Goal: Task Accomplishment & Management: Complete application form

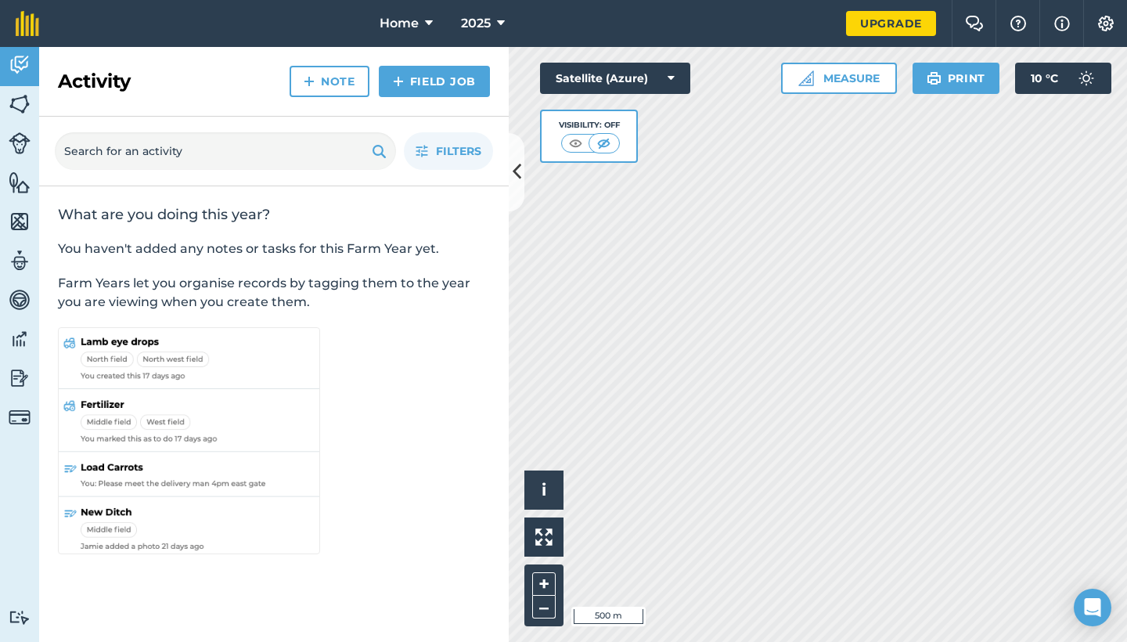
click at [682, 42] on div "Home 2025 Upgrade Farm Chat Help Info Settings Map printing is not available on…" at bounding box center [563, 321] width 1127 height 642
click at [751, 43] on div "Home 2025 Upgrade Farm Chat Help Info Settings Map printing is not available on…" at bounding box center [563, 321] width 1127 height 642
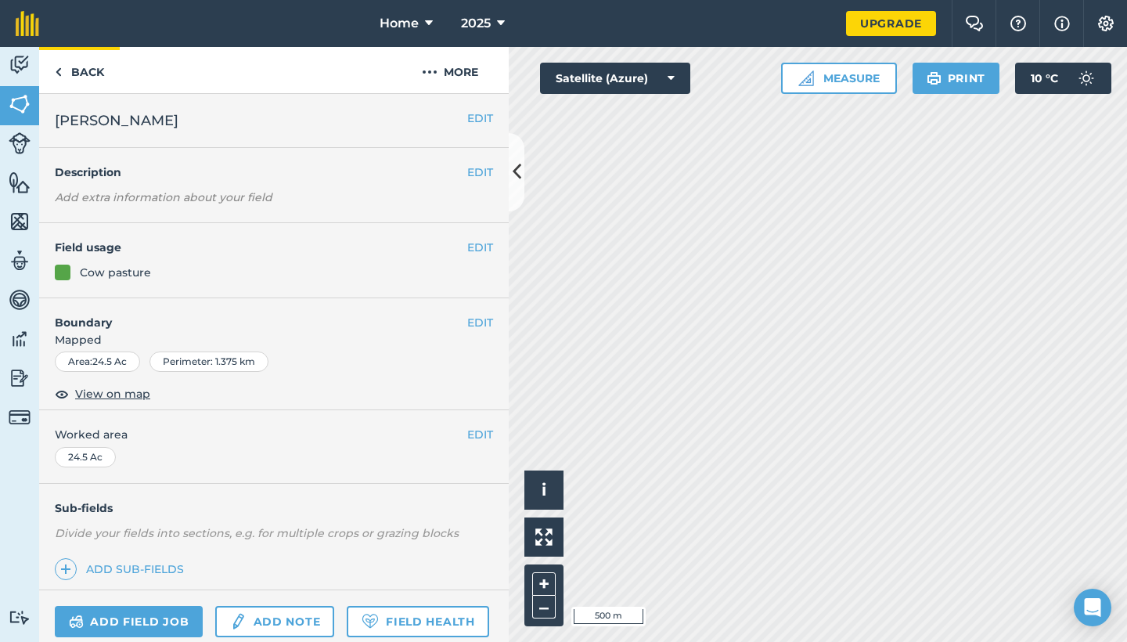
click at [85, 72] on link "Back" at bounding box center [79, 70] width 81 height 46
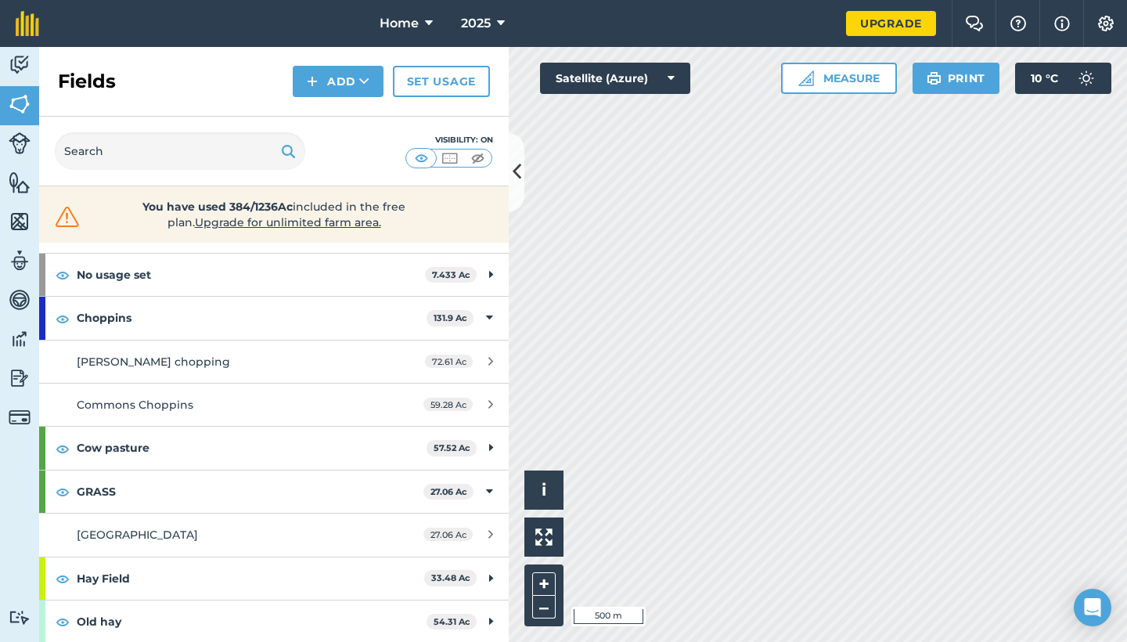
scroll to position [63, 0]
click at [632, 77] on div "Hello i © 2025 TomTom, Microsoft 200 m + – Satellite (Azure) Measure Print 10 °…" at bounding box center [818, 344] width 618 height 595
click at [346, 73] on button "Add" at bounding box center [338, 81] width 91 height 31
click at [340, 117] on link "Draw" at bounding box center [338, 116] width 86 height 34
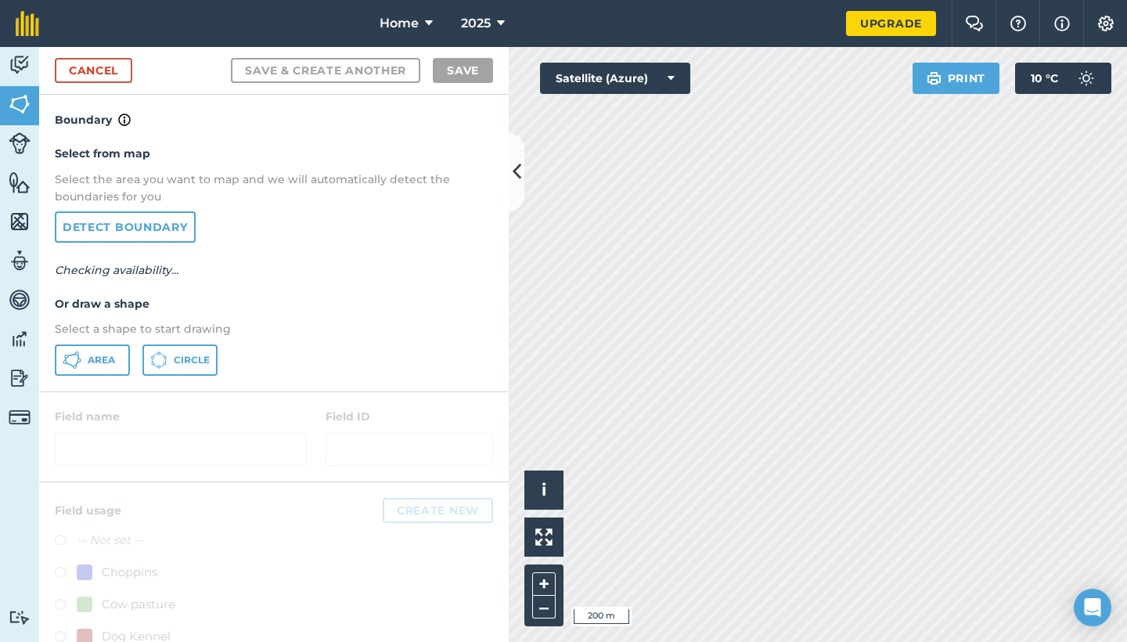
click at [82, 361] on button "Area" at bounding box center [92, 359] width 75 height 31
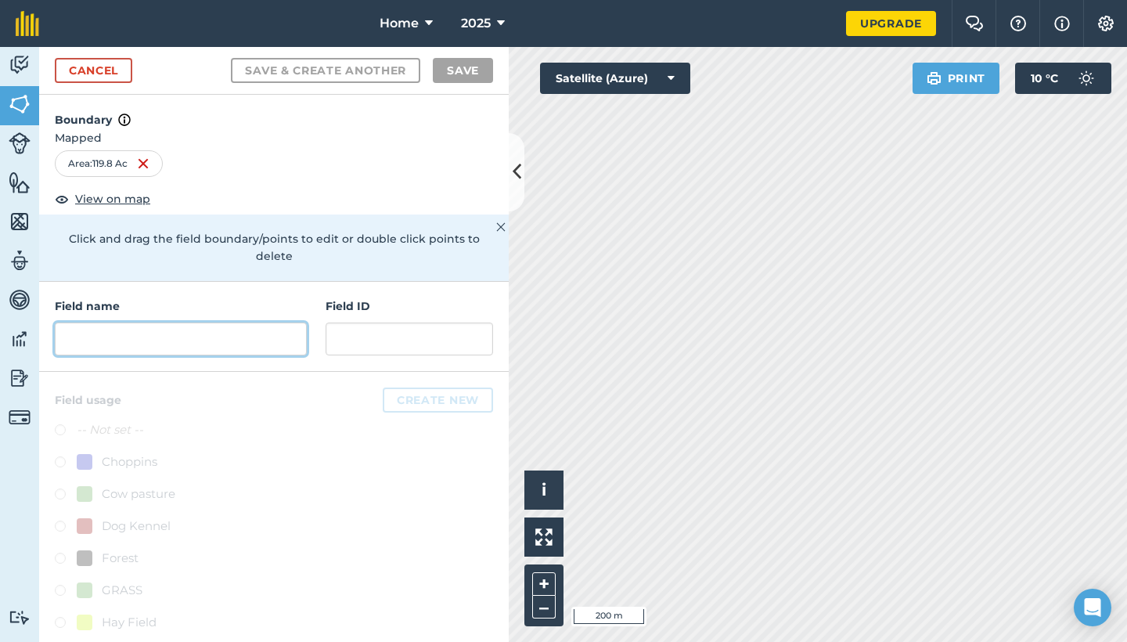
click at [232, 324] on input "text" at bounding box center [181, 339] width 252 height 33
click at [124, 75] on link "Cancel" at bounding box center [93, 70] width 77 height 25
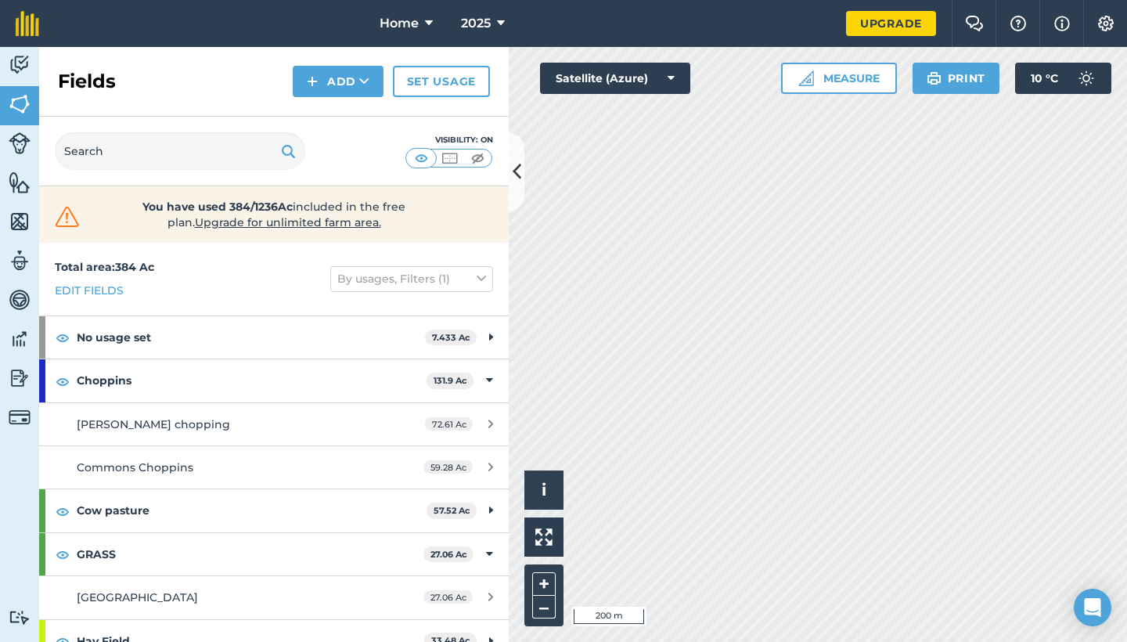
click at [515, 164] on icon at bounding box center [517, 171] width 9 height 27
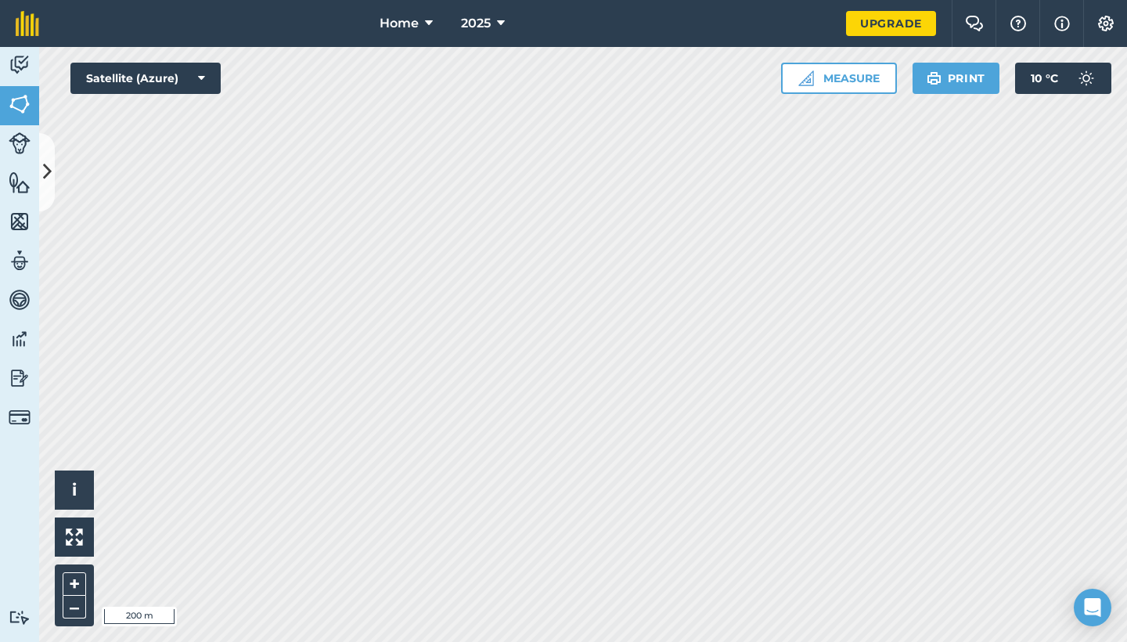
click at [43, 160] on icon at bounding box center [47, 171] width 9 height 27
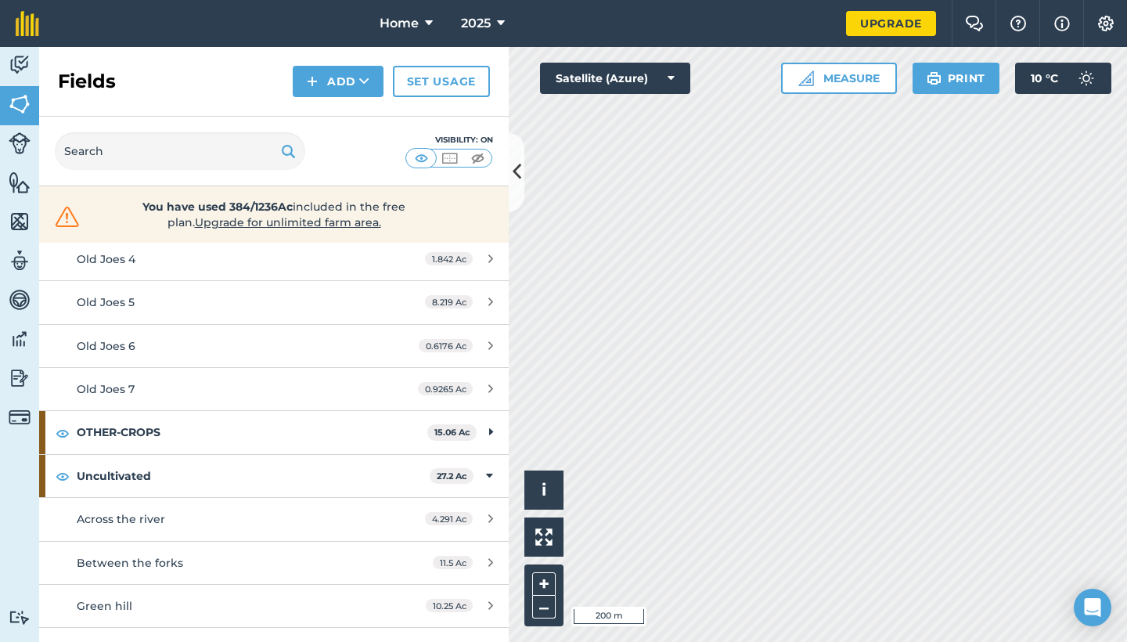
scroll to position [647, 0]
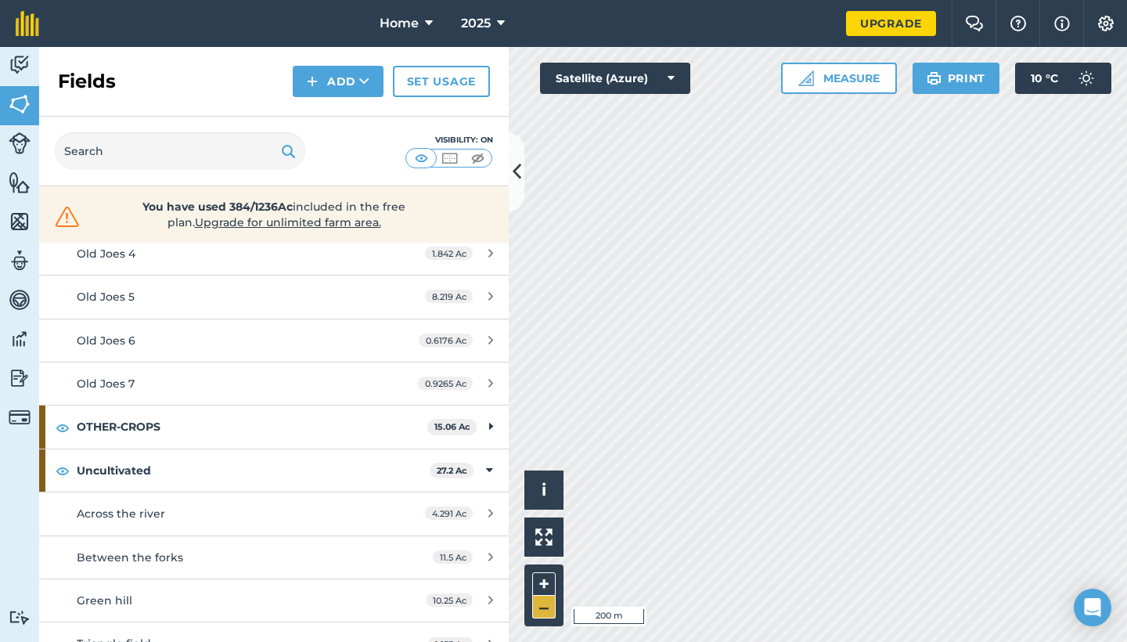
click at [546, 606] on button "–" at bounding box center [543, 607] width 23 height 23
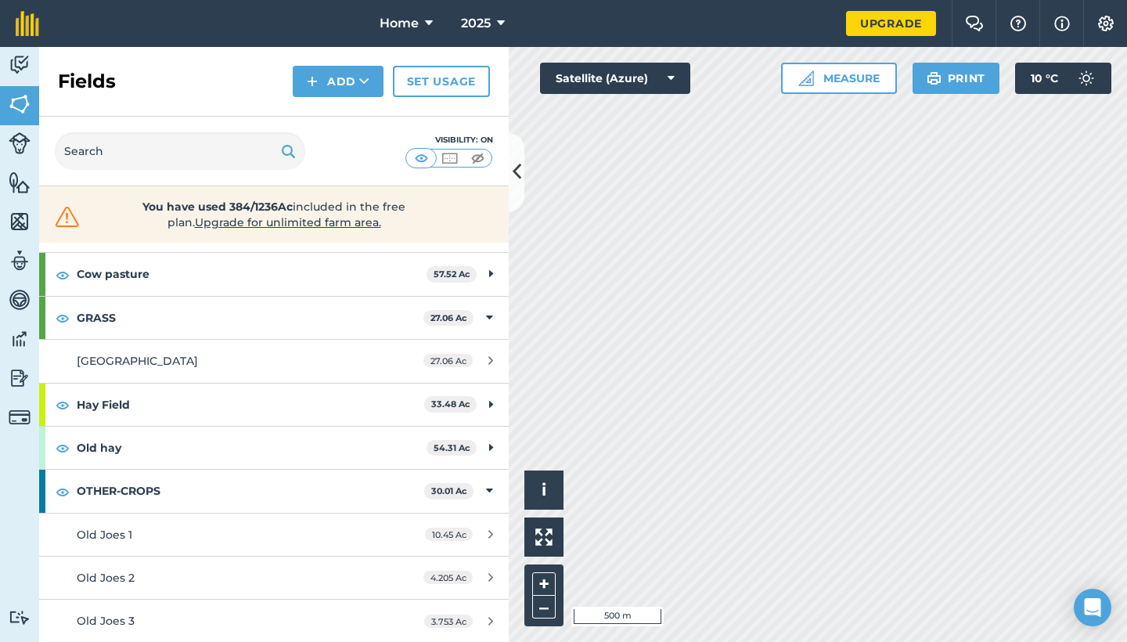
scroll to position [205, 0]
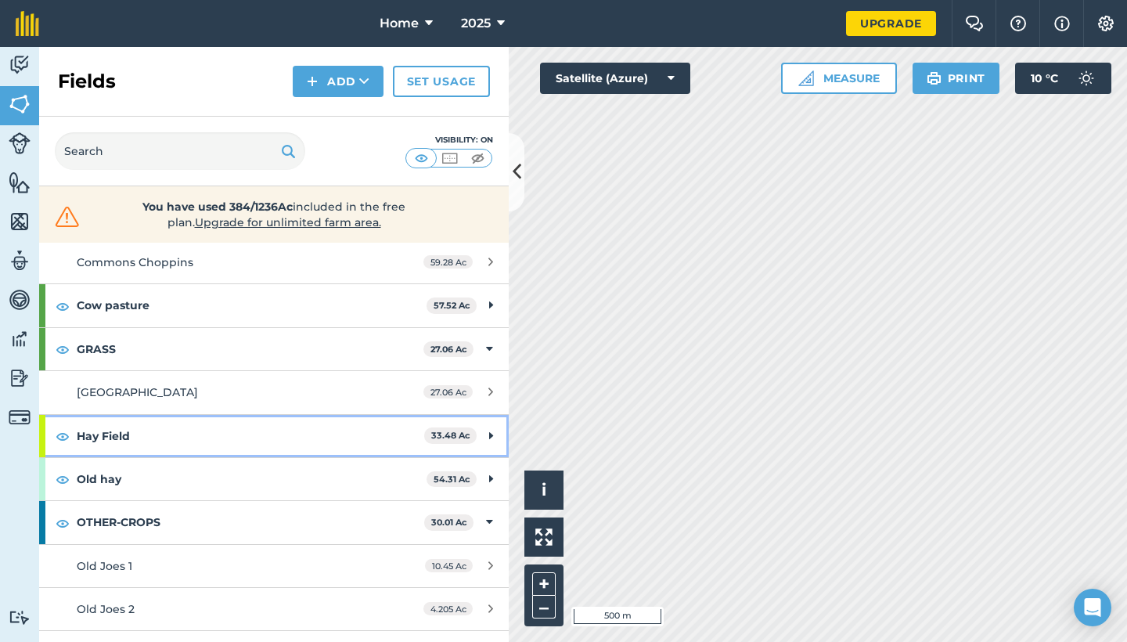
click at [485, 427] on div "Hay Field 33.48 Ac" at bounding box center [274, 436] width 470 height 42
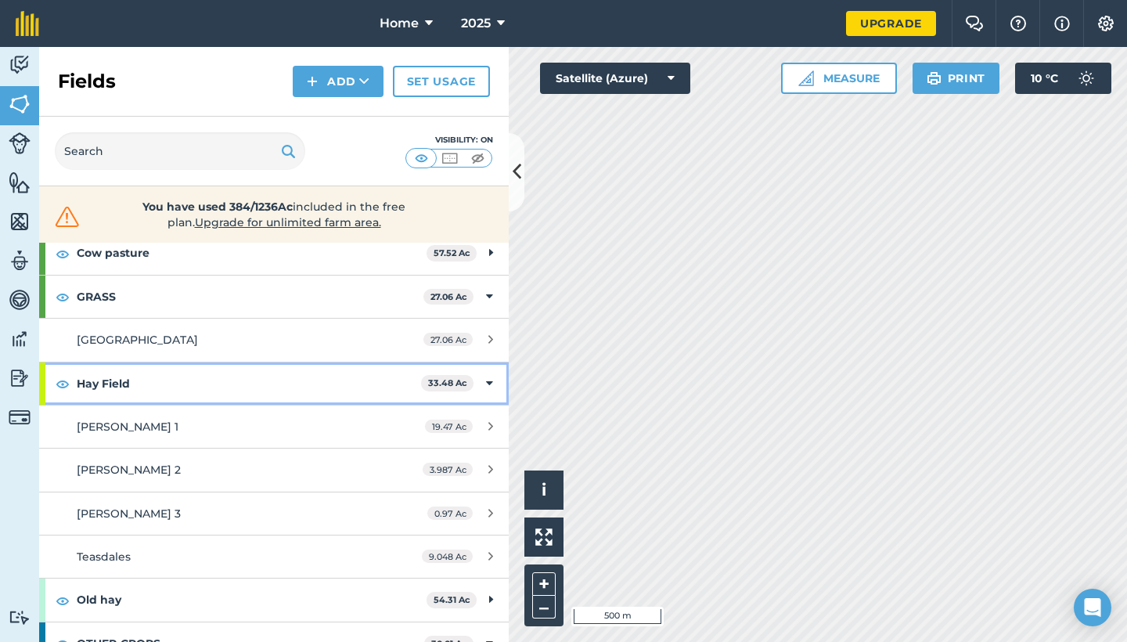
scroll to position [258, 0]
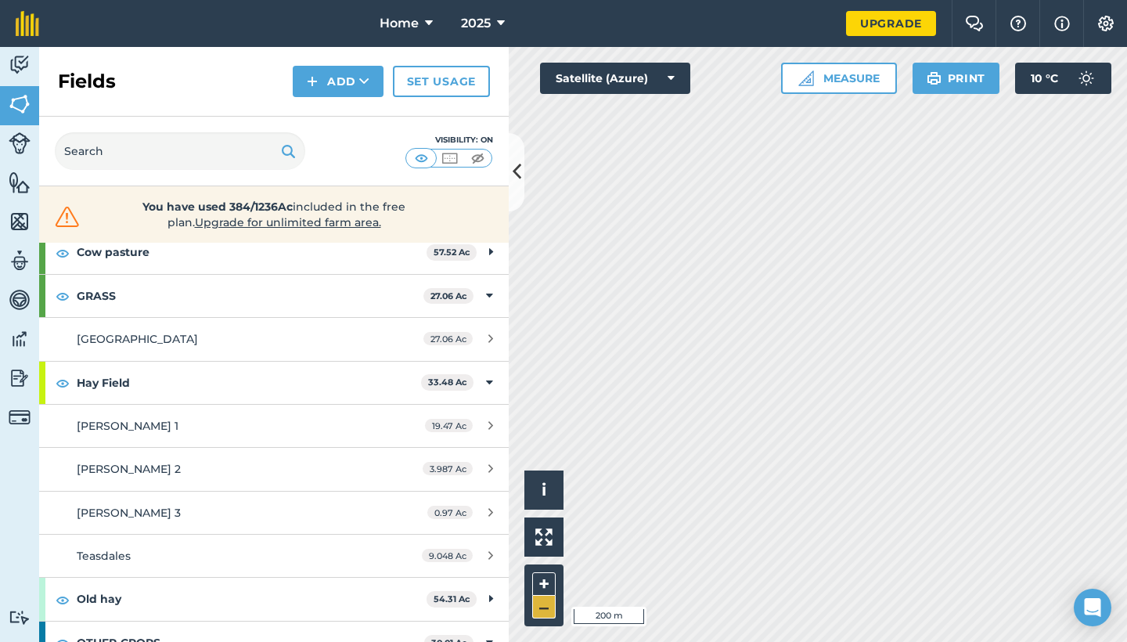
click at [549, 606] on button "–" at bounding box center [543, 607] width 23 height 23
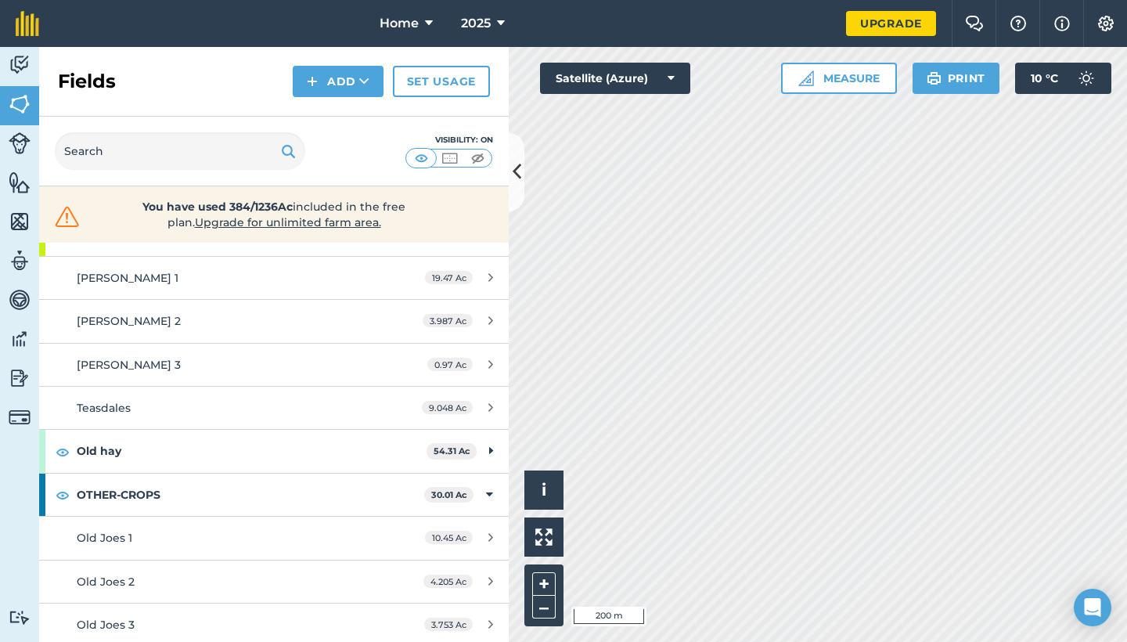
scroll to position [411, 0]
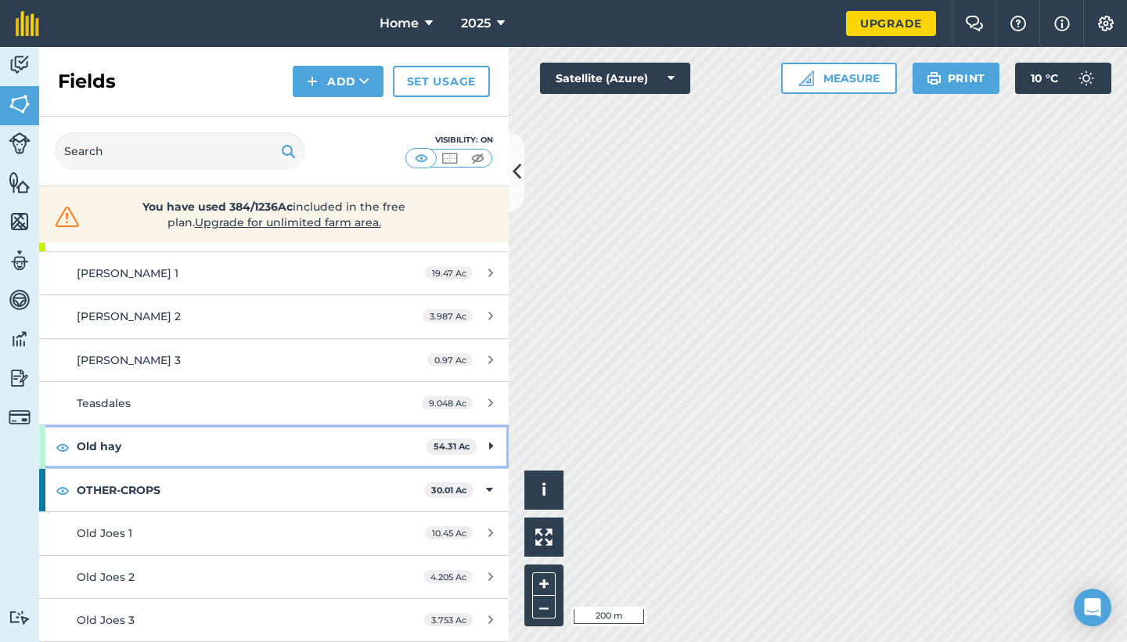
click at [486, 447] on div "Old hay 54.31 Ac" at bounding box center [274, 446] width 470 height 42
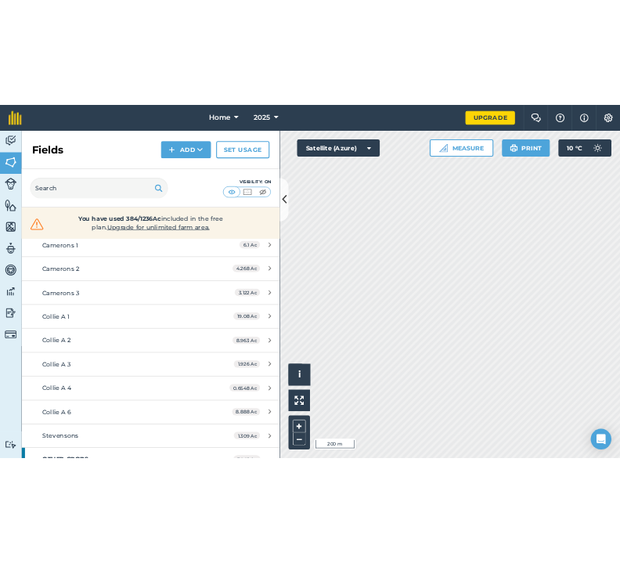
scroll to position [648, 0]
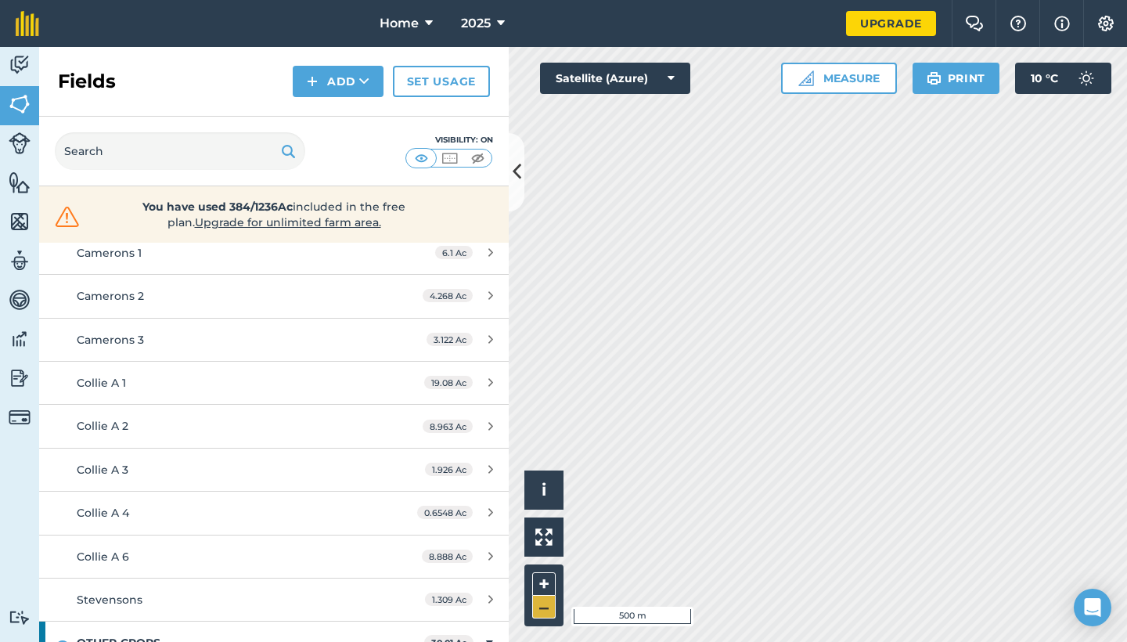
click at [549, 597] on button "–" at bounding box center [543, 607] width 23 height 23
click at [544, 610] on button "–" at bounding box center [543, 607] width 23 height 23
